Goal: Task Accomplishment & Management: Manage account settings

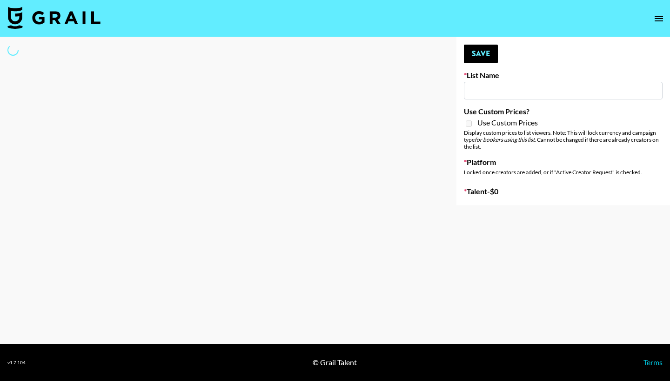
type input "[GEOGRAPHIC_DATA]"
select select "Song"
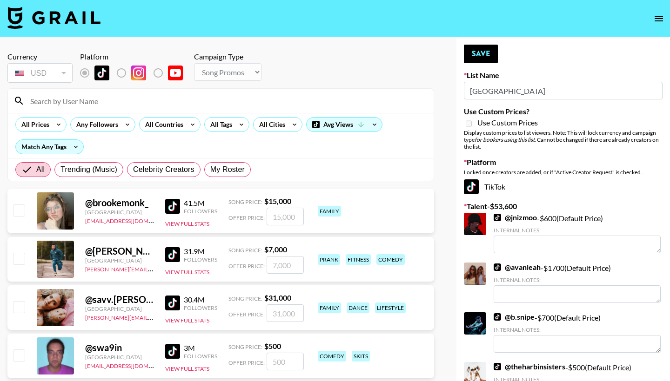
click at [200, 98] on input at bounding box center [226, 100] width 403 height 15
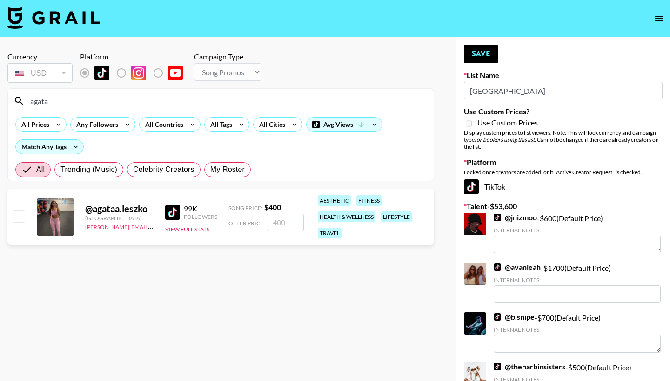
type input "agata"
click at [22, 216] on input "checkbox" at bounding box center [18, 216] width 11 height 11
checkbox input "true"
type input "400"
drag, startPoint x: 61, startPoint y: 100, endPoint x: 28, endPoint y: 98, distance: 33.1
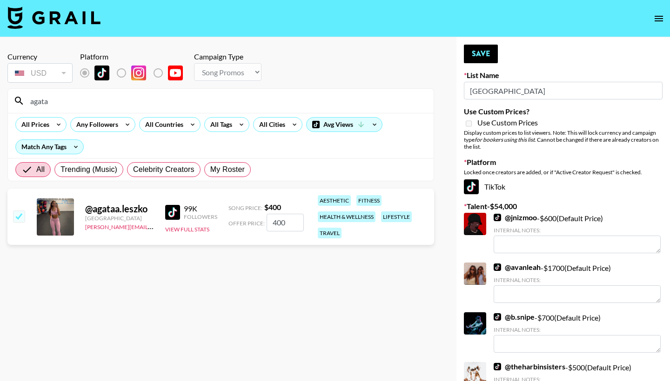
click at [28, 99] on input "agata" at bounding box center [226, 100] width 403 height 15
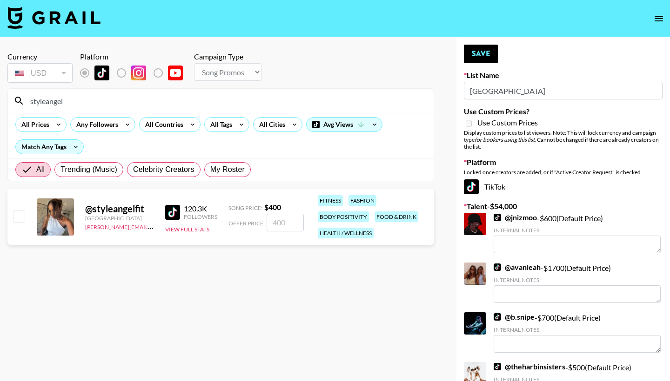
type input "styleangel"
click at [13, 218] on input "checkbox" at bounding box center [18, 216] width 11 height 11
checkbox input "true"
type input "400"
drag, startPoint x: 77, startPoint y: 100, endPoint x: 18, endPoint y: 99, distance: 59.1
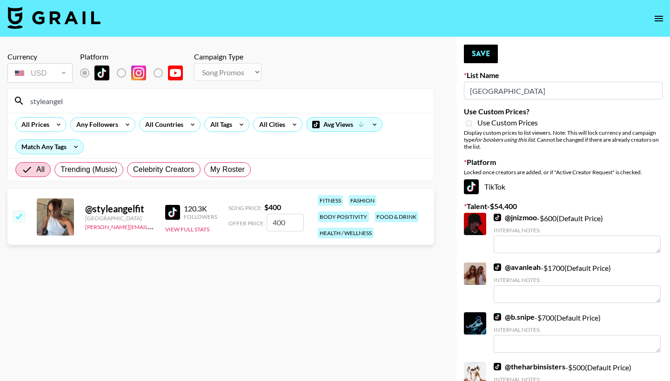
click at [18, 99] on div "styleangel" at bounding box center [221, 101] width 426 height 24
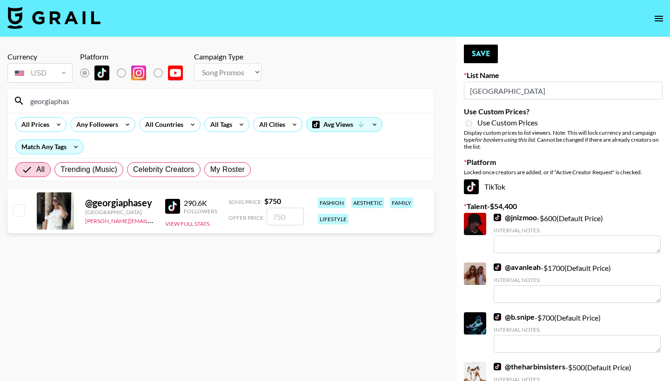
type input "georgiaphas"
click at [16, 213] on input "checkbox" at bounding box center [18, 210] width 11 height 11
checkbox input "true"
type input "750"
click at [20, 211] on input "checkbox" at bounding box center [18, 210] width 11 height 11
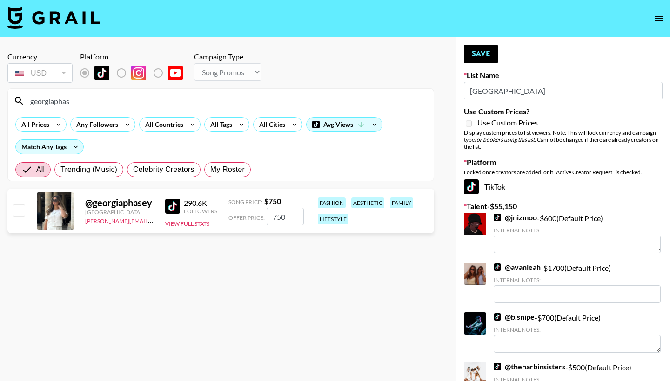
checkbox input "false"
